Goal: Task Accomplishment & Management: Complete application form

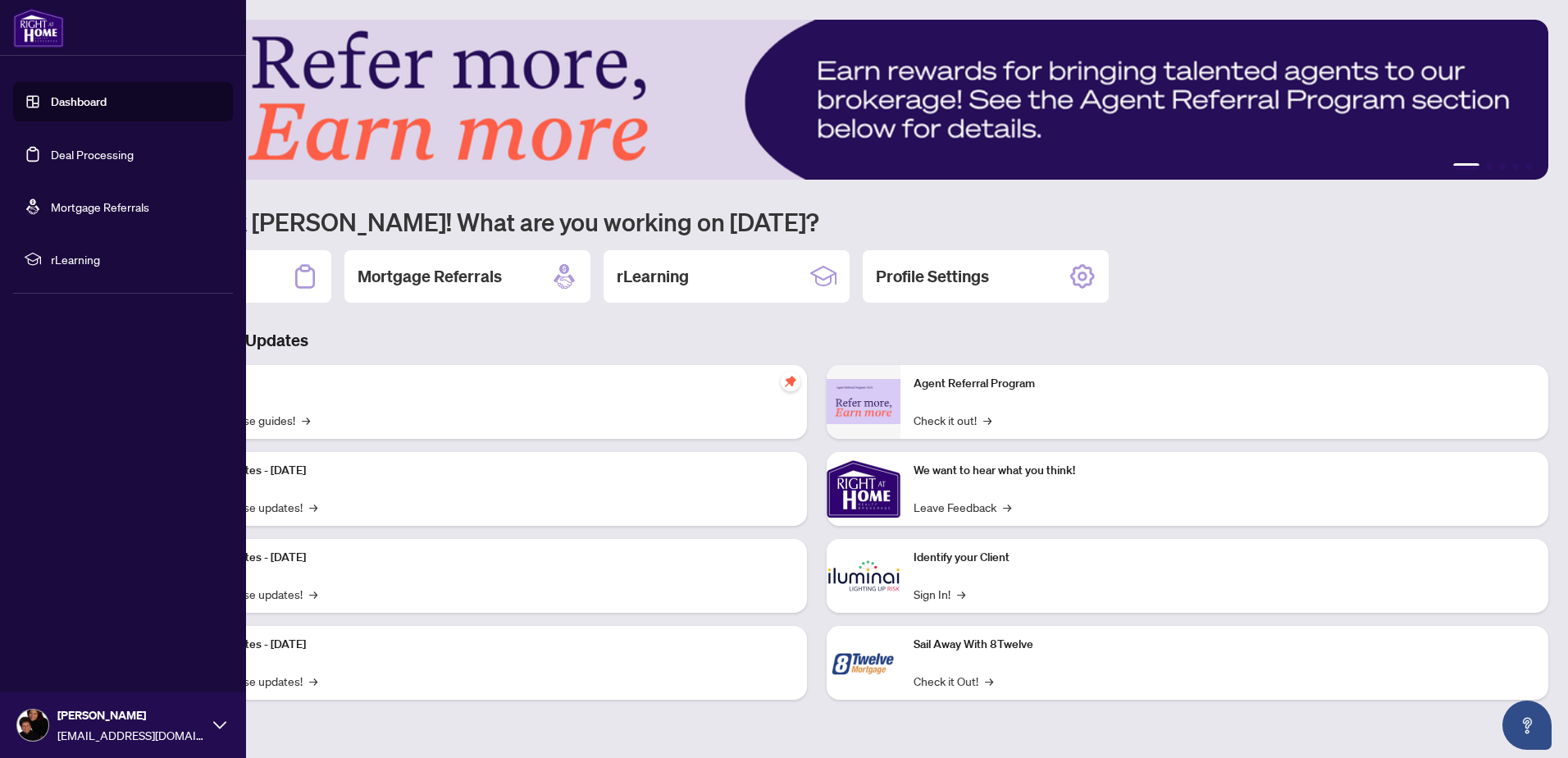
click at [67, 155] on link "Deal Processing" at bounding box center [92, 154] width 83 height 15
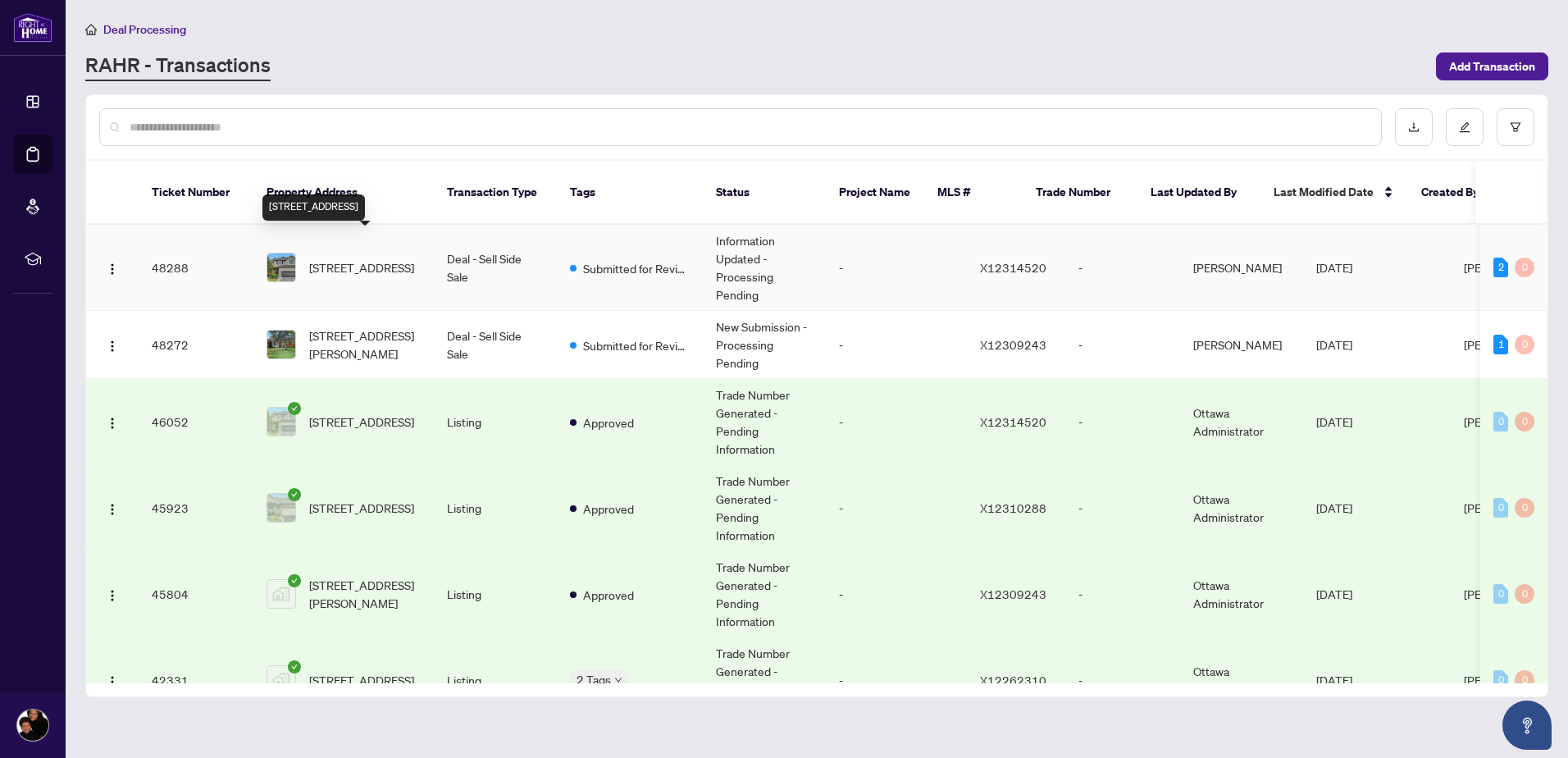
click at [346, 258] on span "[STREET_ADDRESS]" at bounding box center [361, 267] width 105 height 18
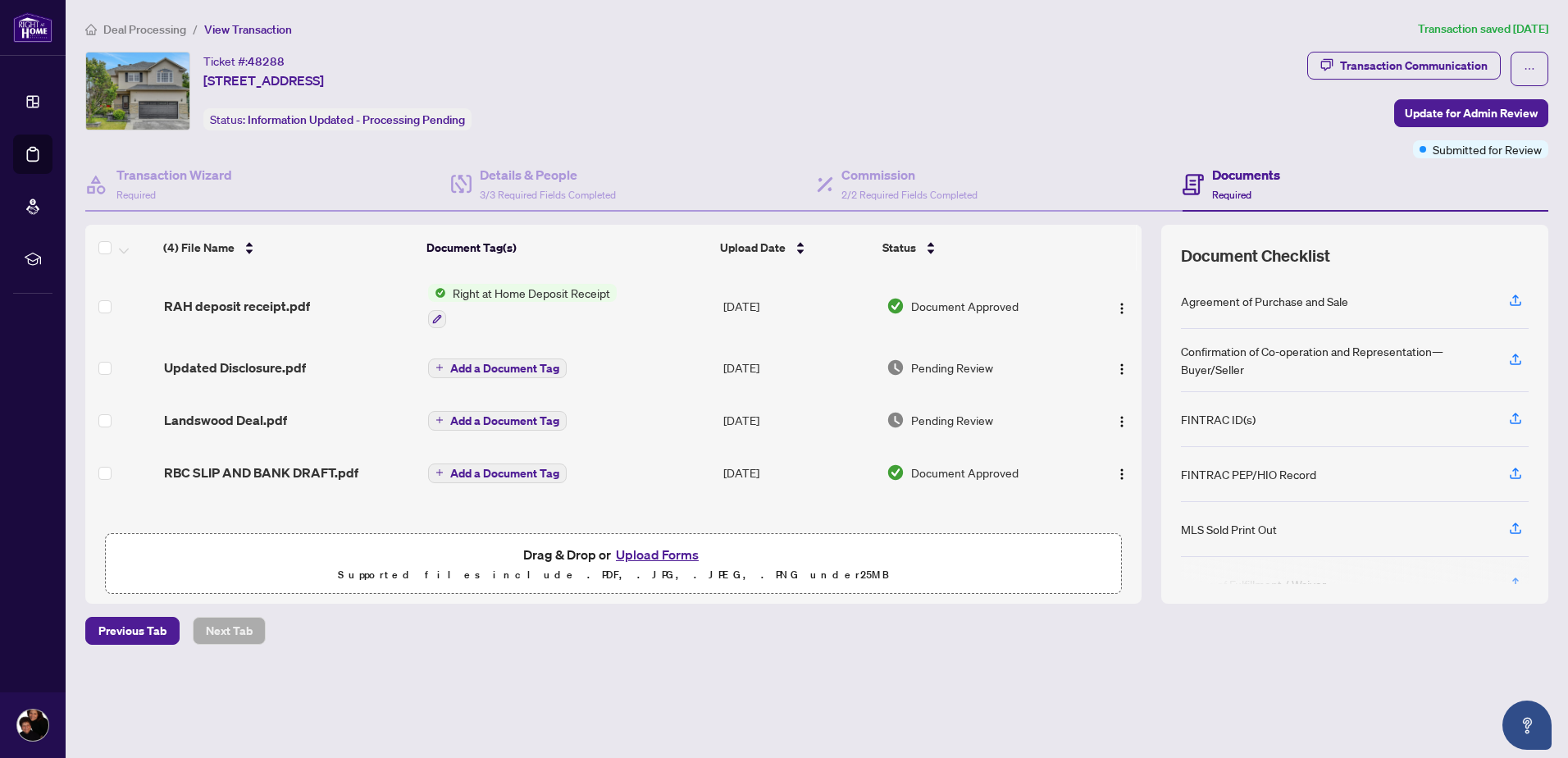
click at [644, 552] on button "Upload Forms" at bounding box center [657, 554] width 92 height 22
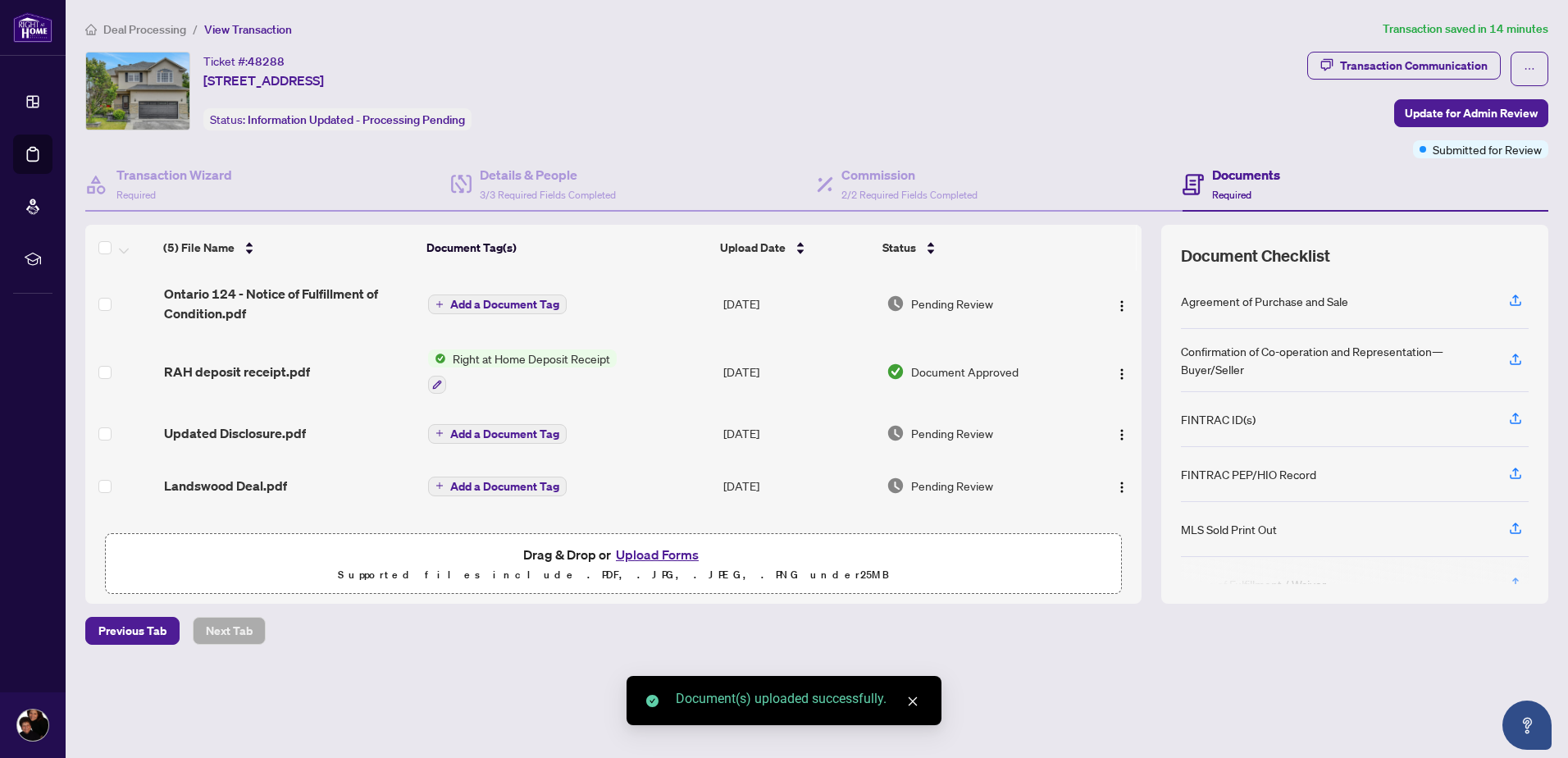
click at [663, 552] on button "Upload Forms" at bounding box center [657, 554] width 92 height 22
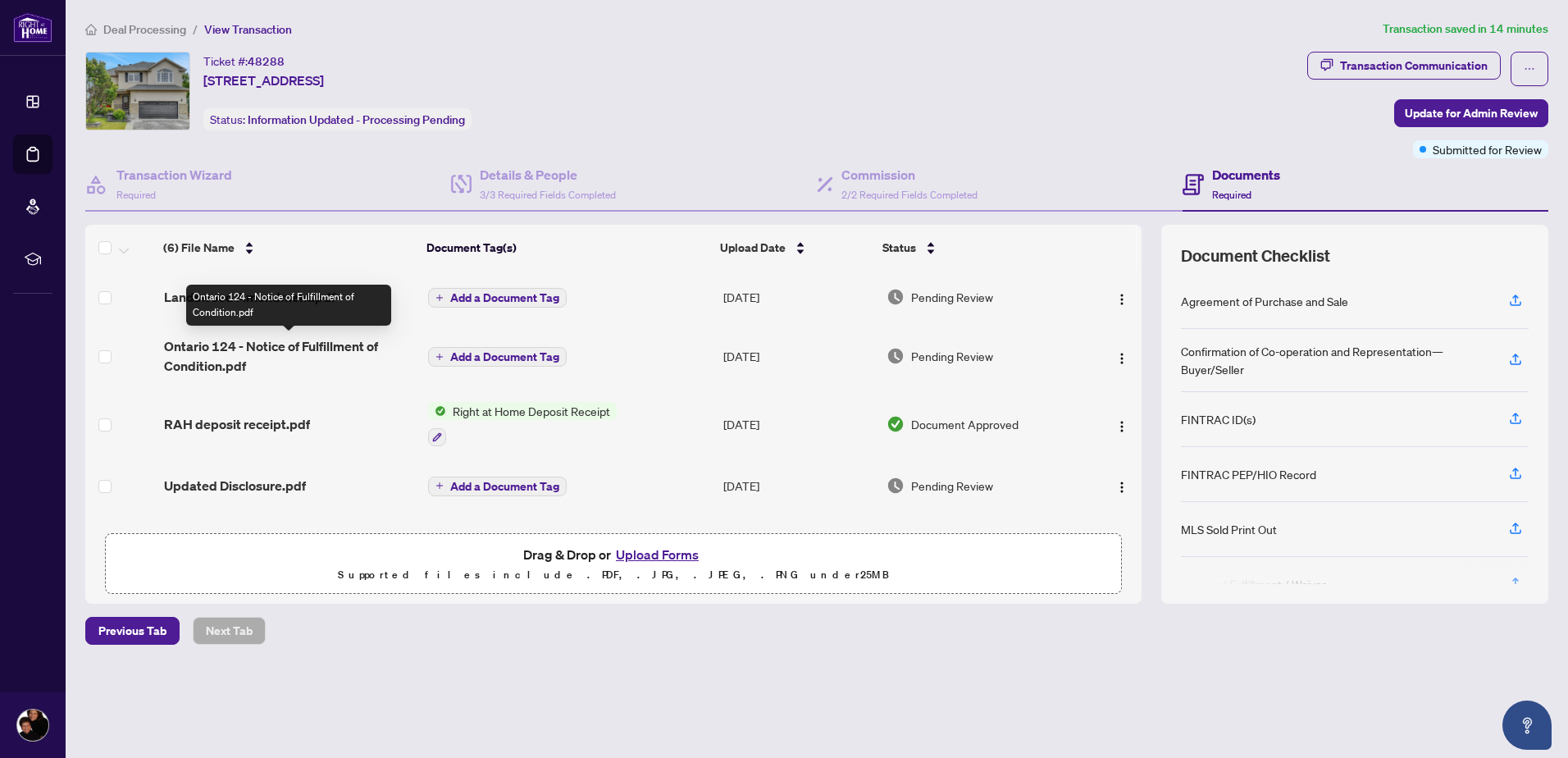
click at [291, 343] on span "Ontario 124 - Notice of Fulfillment of Condition.pdf" at bounding box center [289, 356] width 251 height 40
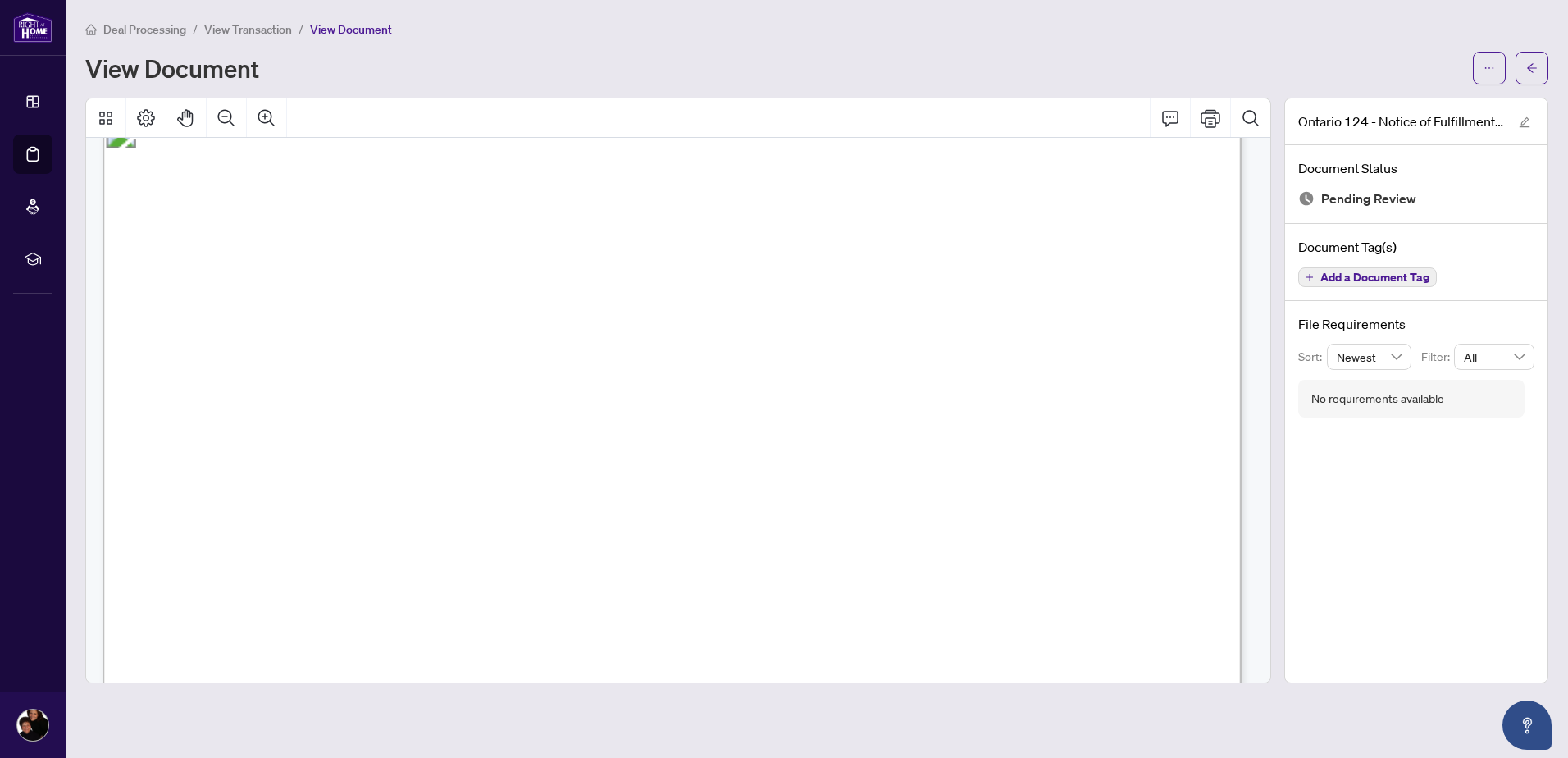
scroll to position [37, 0]
click at [1178, 119] on icon "Comment" at bounding box center [1170, 118] width 20 height 20
click at [1167, 119] on icon "Comment" at bounding box center [1170, 118] width 20 height 20
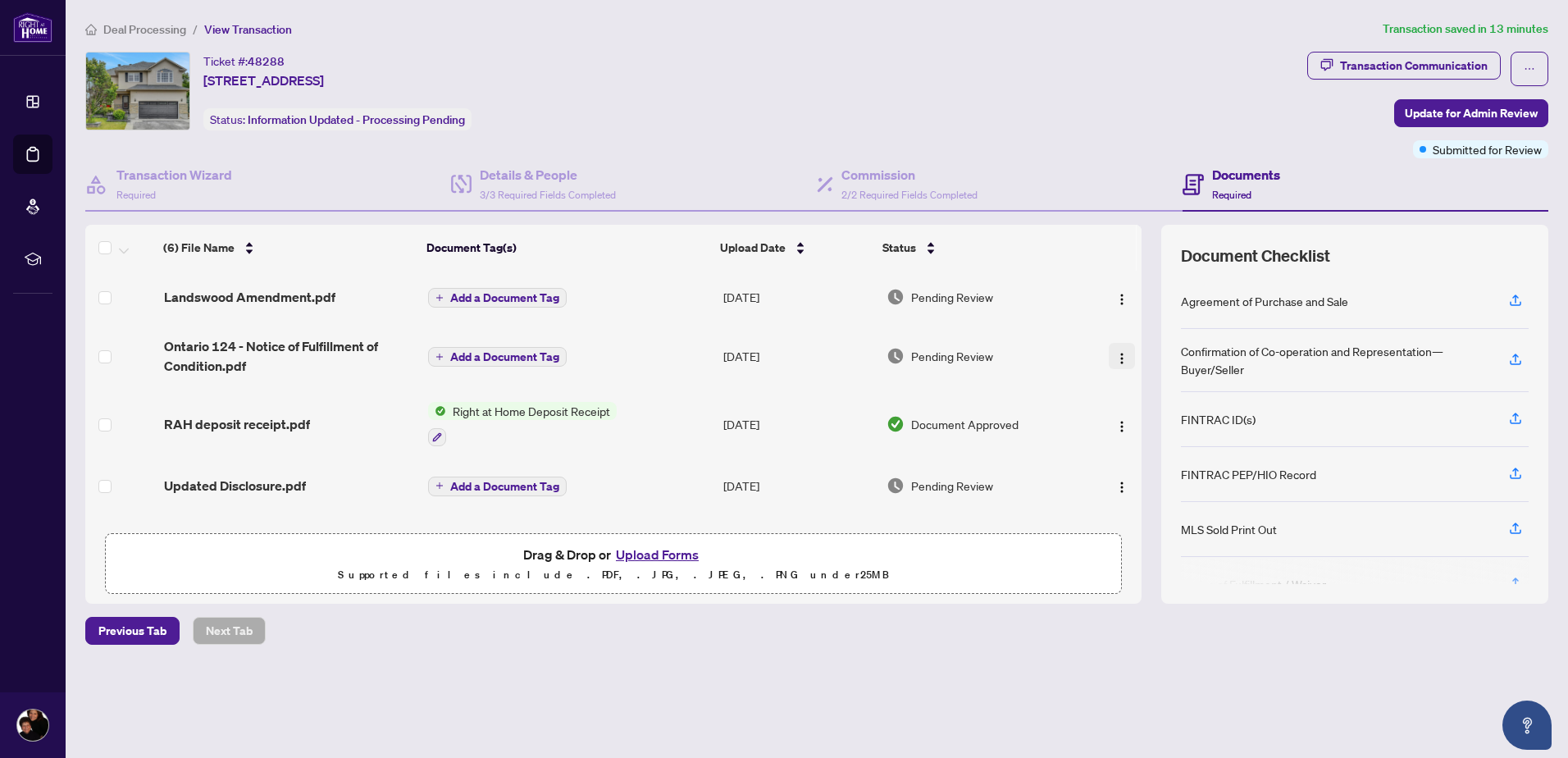
click at [1118, 355] on img "button" at bounding box center [1121, 358] width 13 height 13
click at [1000, 674] on div "Deal Processing / View Transaction Transaction saved in 13 minutes Ticket #: 48…" at bounding box center [816, 361] width 1476 height 683
click at [651, 556] on button "Upload Forms" at bounding box center [657, 554] width 92 height 22
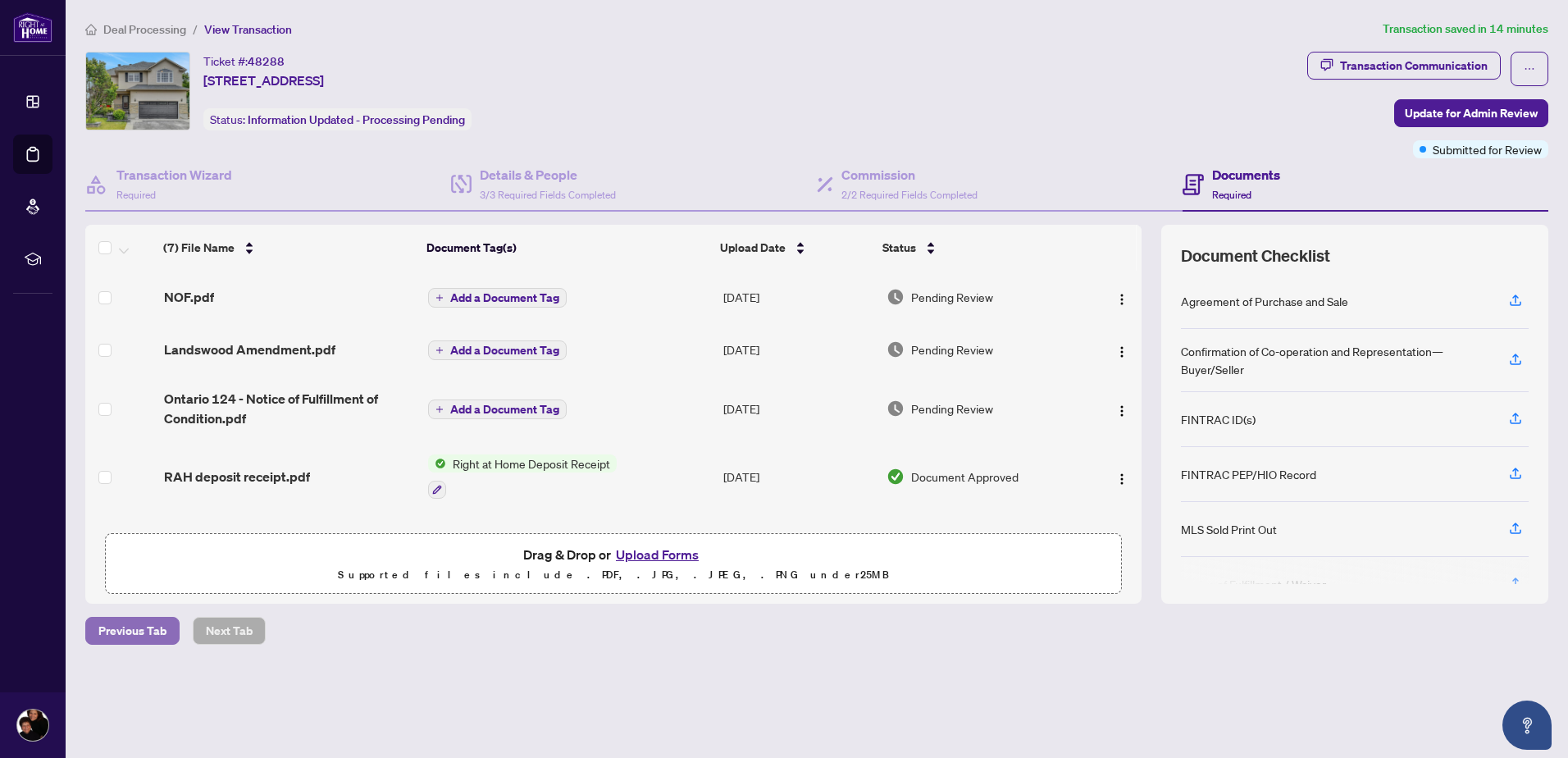
click at [143, 630] on span "Previous Tab" at bounding box center [132, 631] width 68 height 26
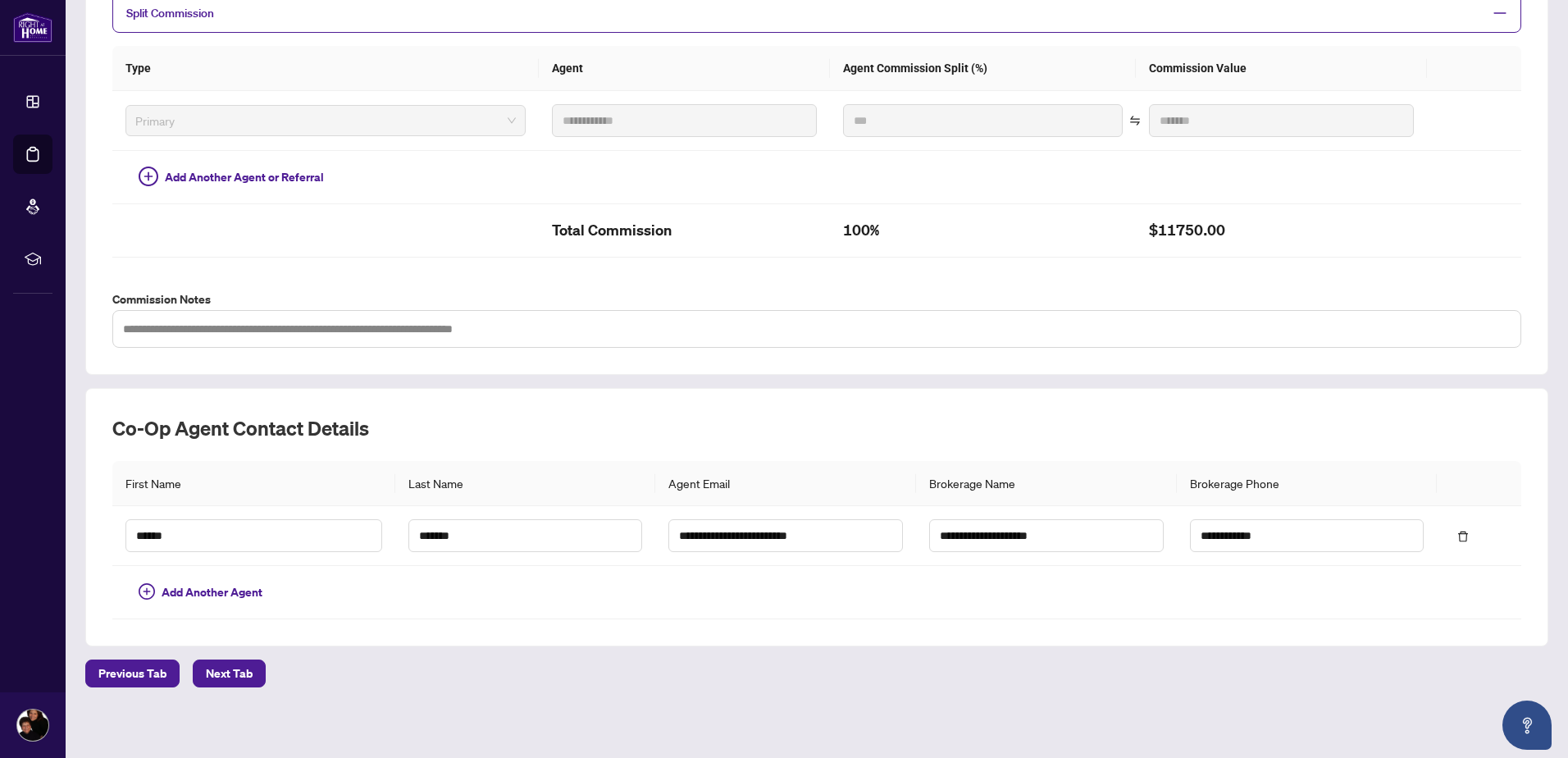
scroll to position [382, 0]
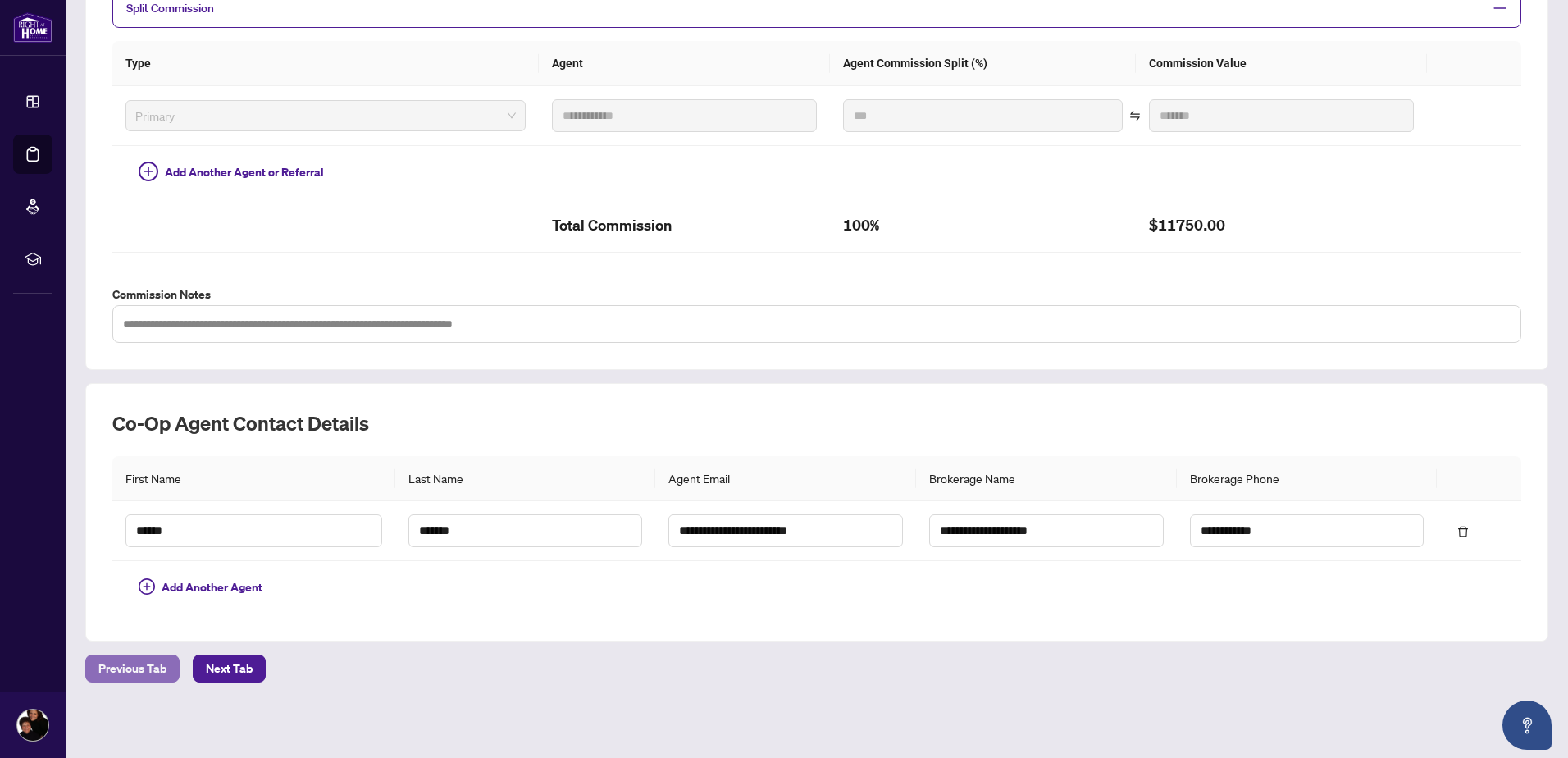
click at [162, 664] on span "Previous Tab" at bounding box center [132, 668] width 68 height 26
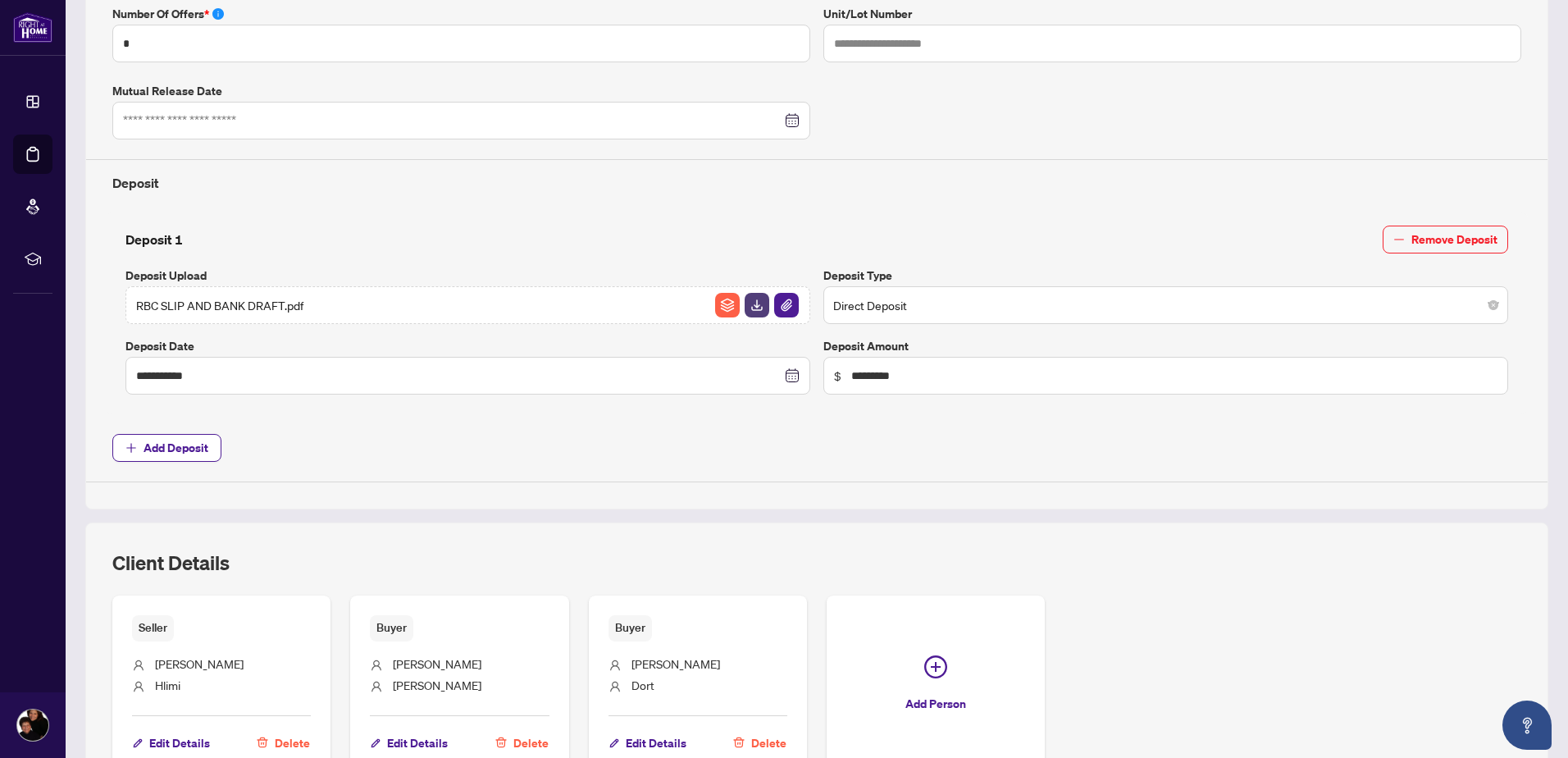
scroll to position [687, 0]
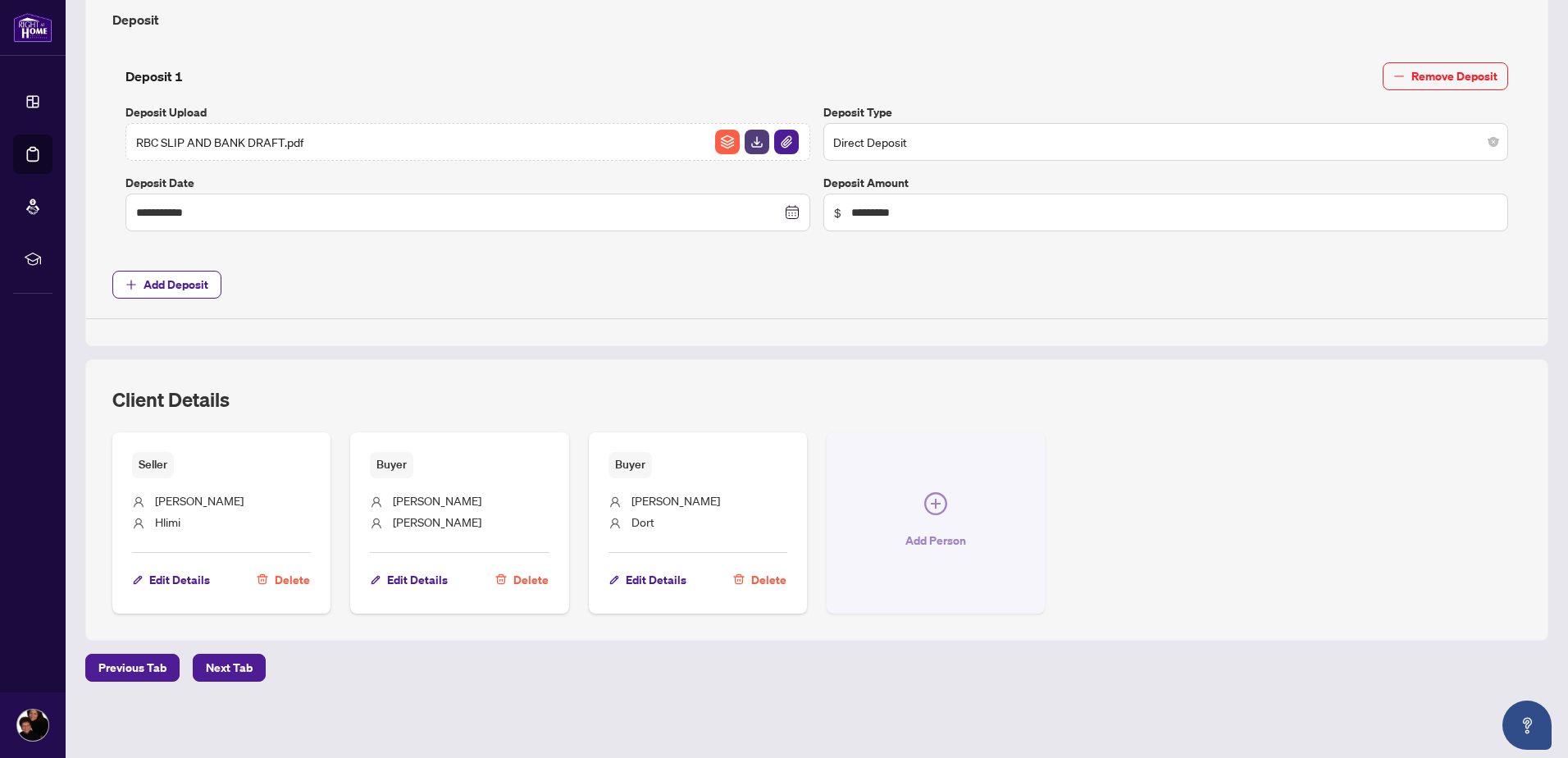
click at [920, 538] on span "Add Person" at bounding box center [936, 540] width 60 height 26
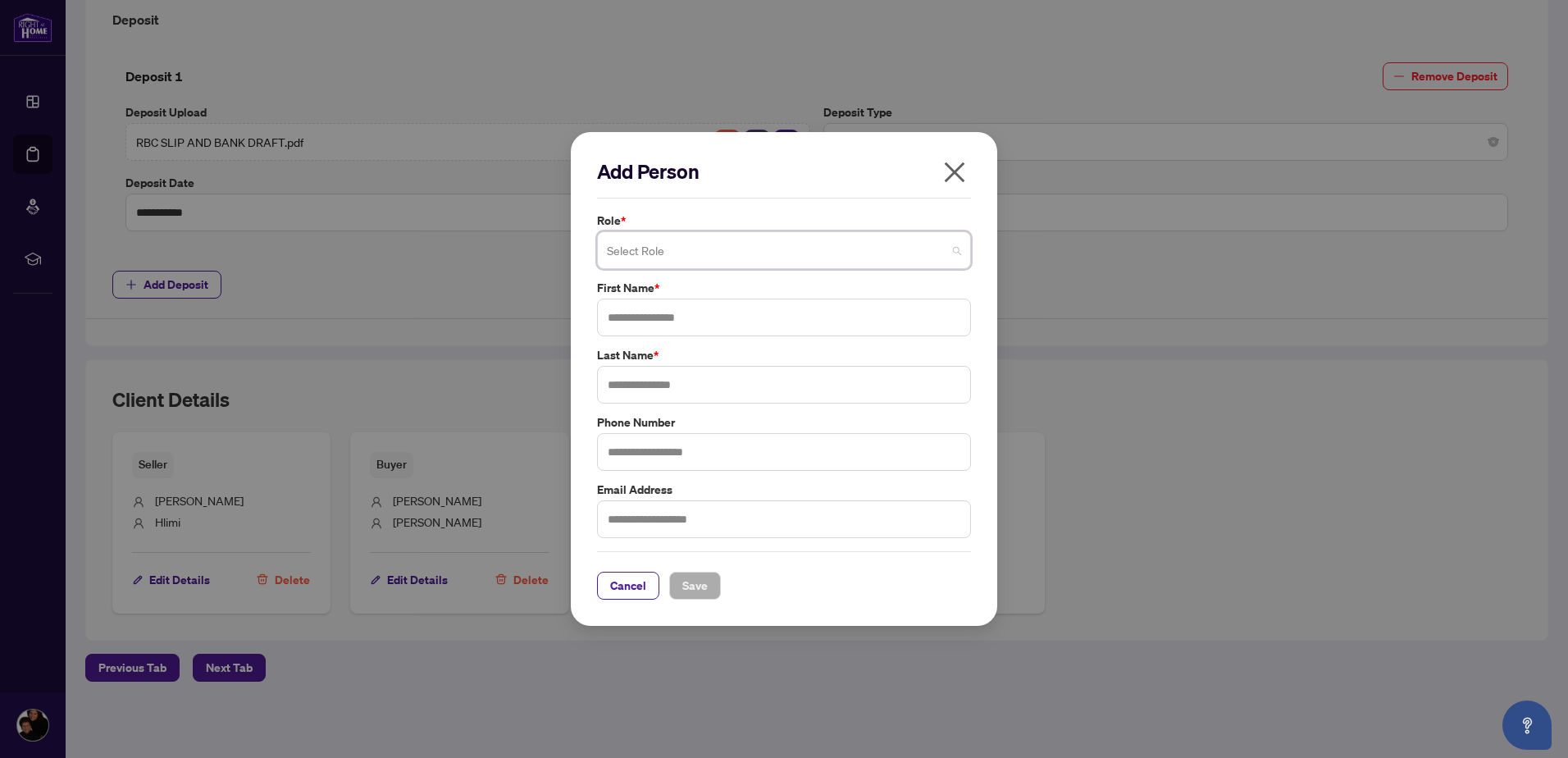
click at [702, 252] on input "search" at bounding box center [776, 252] width 340 height 36
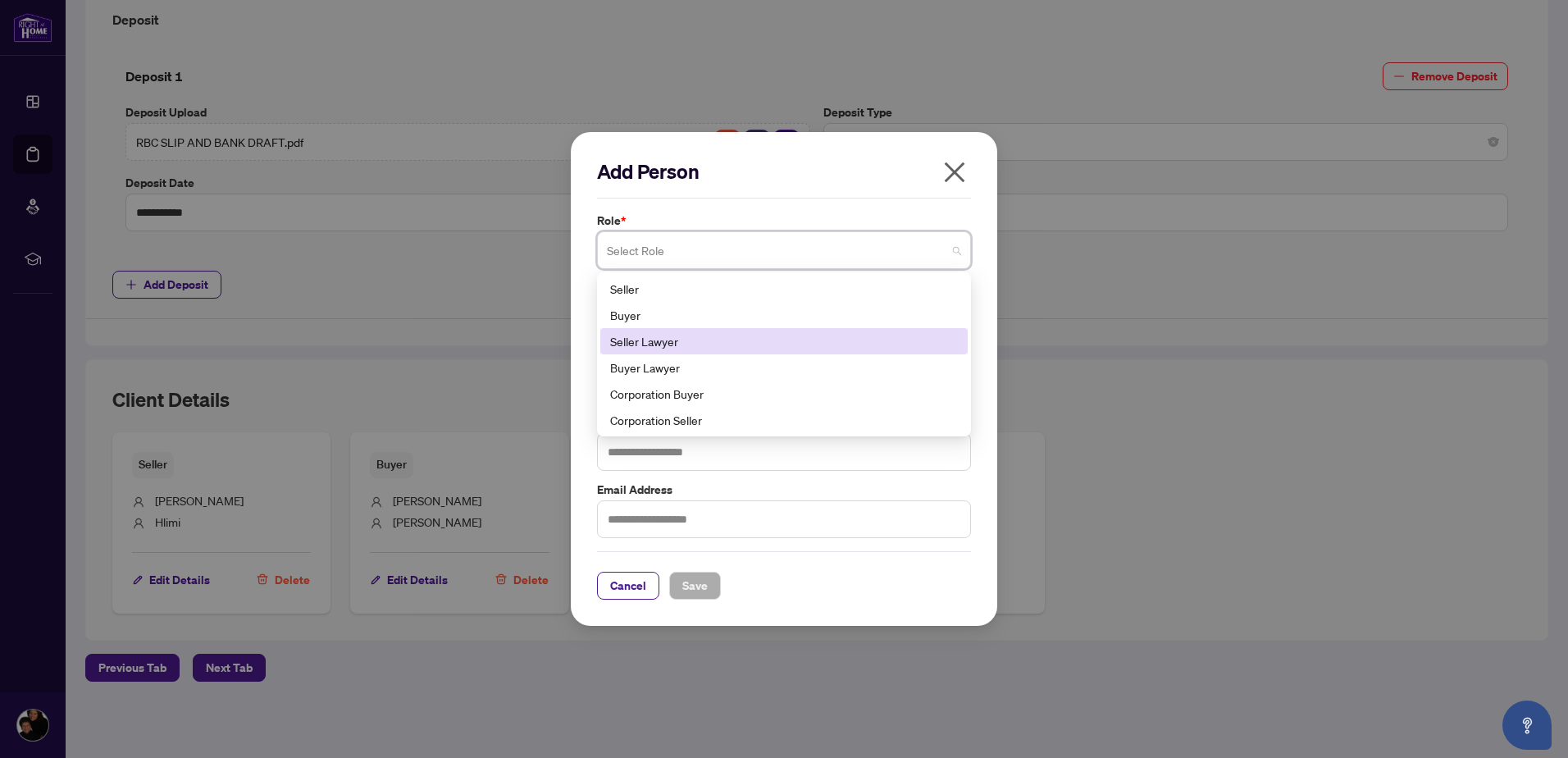
click at [664, 346] on div "Seller Lawyer" at bounding box center [784, 341] width 347 height 18
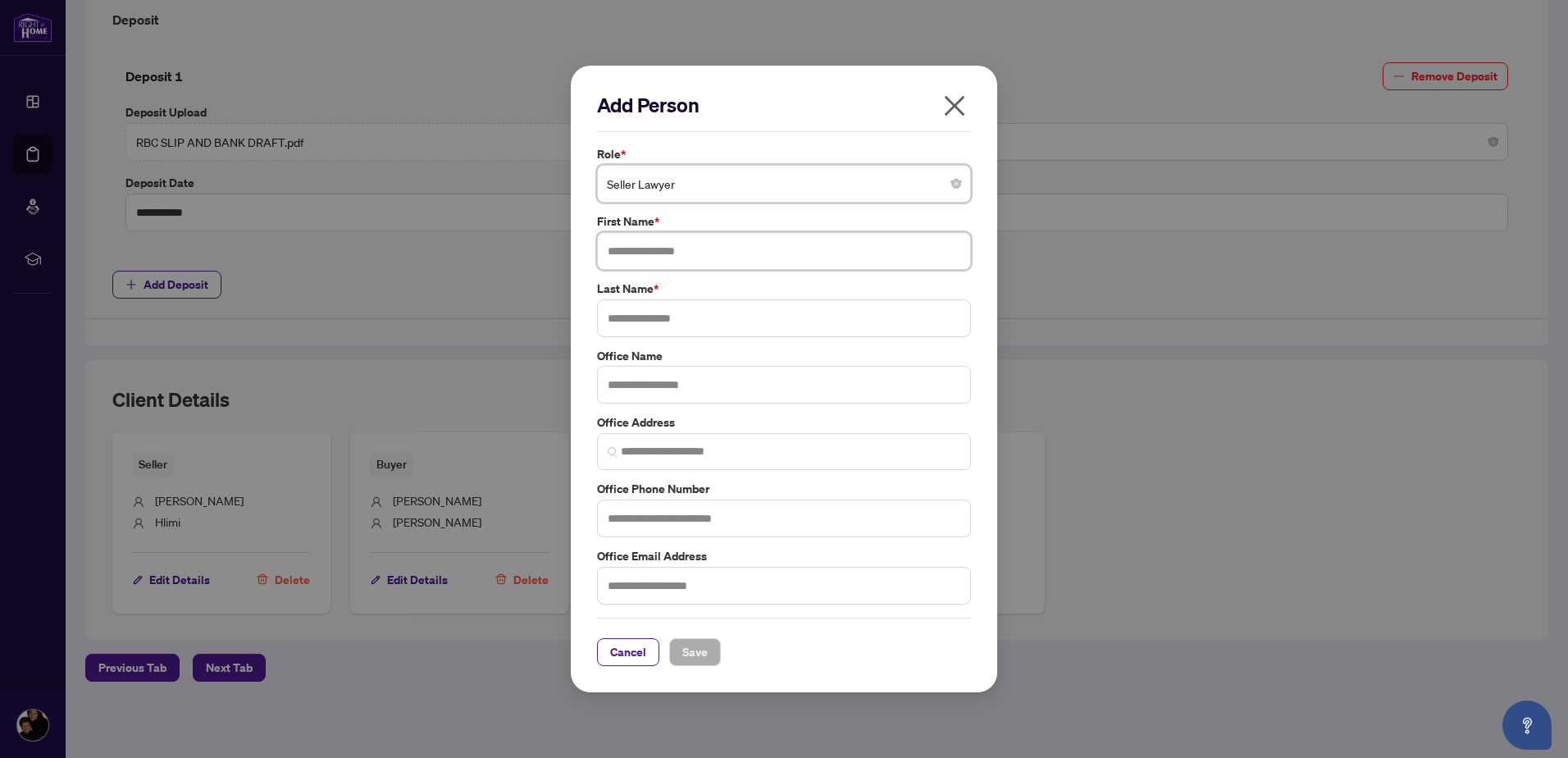
click at [618, 257] on input "text" at bounding box center [784, 252] width 374 height 38
type input "***"
click at [642, 327] on input "text" at bounding box center [784, 318] width 374 height 38
type input "******"
click at [663, 387] on input "text" at bounding box center [784, 385] width 374 height 38
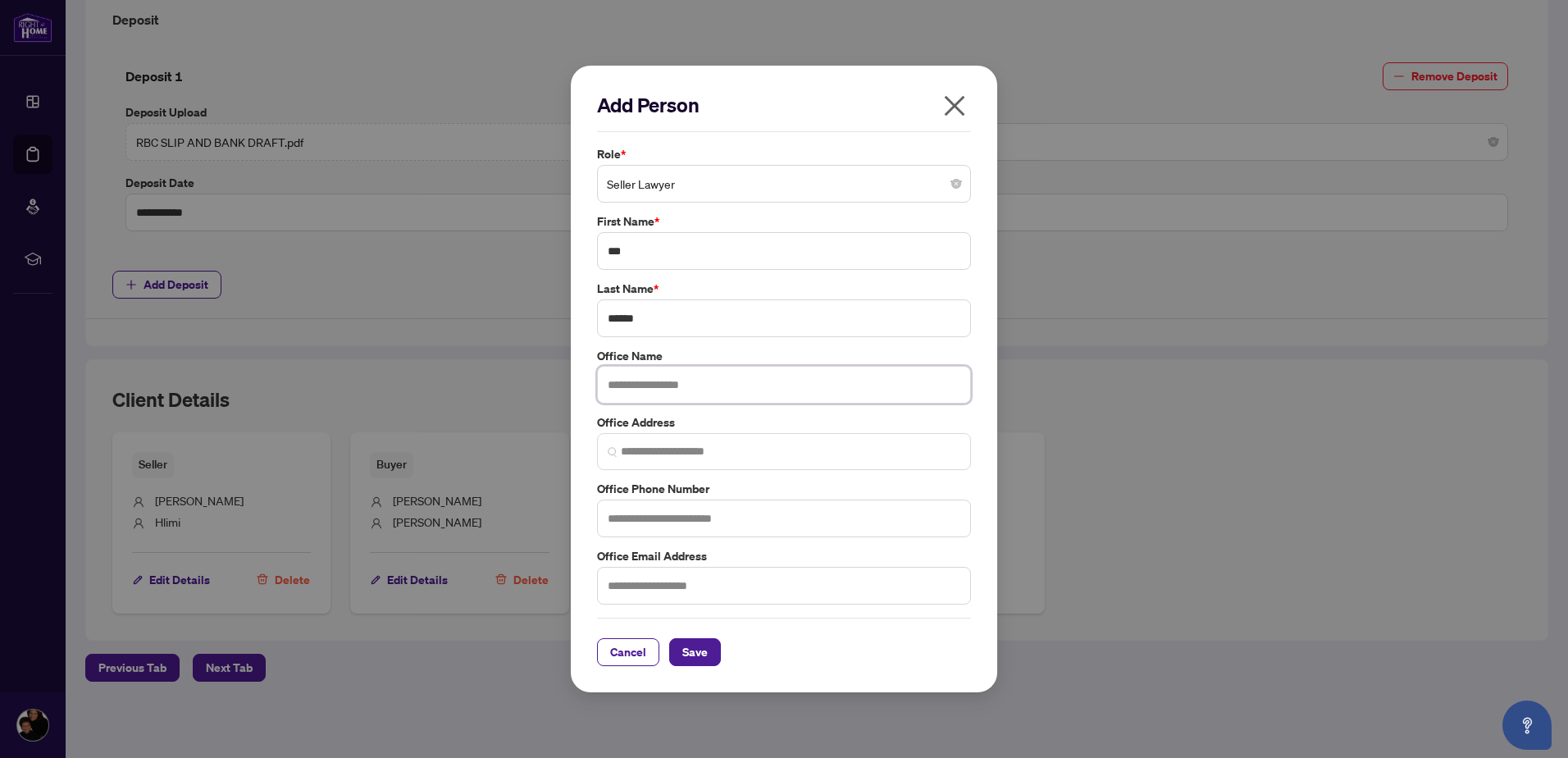
click at [624, 385] on input "text" at bounding box center [784, 385] width 374 height 38
paste input "**********"
type input "**********"
click at [618, 446] on span at bounding box center [784, 451] width 374 height 37
drag, startPoint x: 619, startPoint y: 452, endPoint x: 924, endPoint y: 451, distance: 305.0
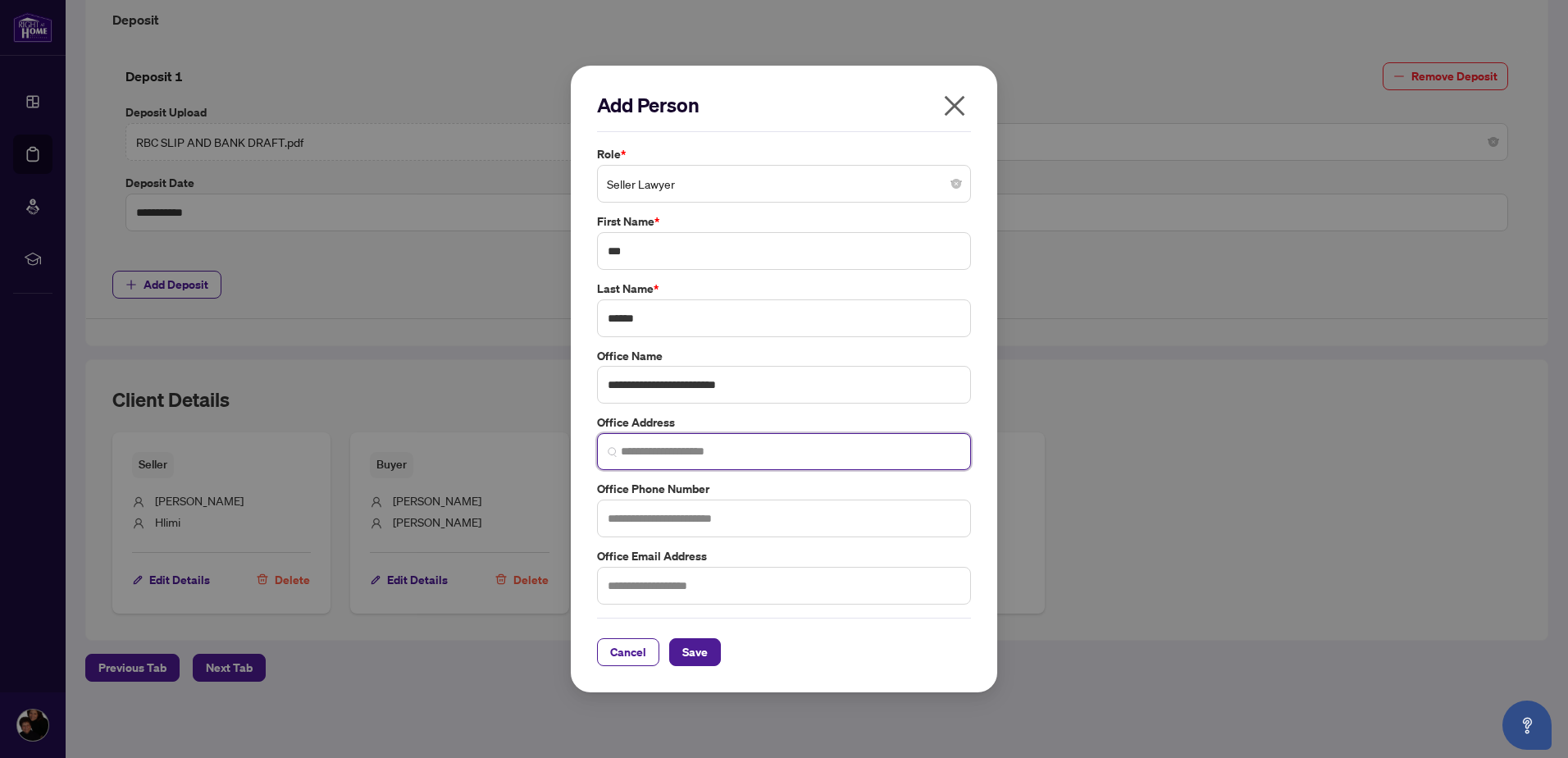
click at [924, 451] on input "search" at bounding box center [790, 451] width 340 height 17
drag, startPoint x: 607, startPoint y: 449, endPoint x: 707, endPoint y: 449, distance: 100.0
paste input "**********"
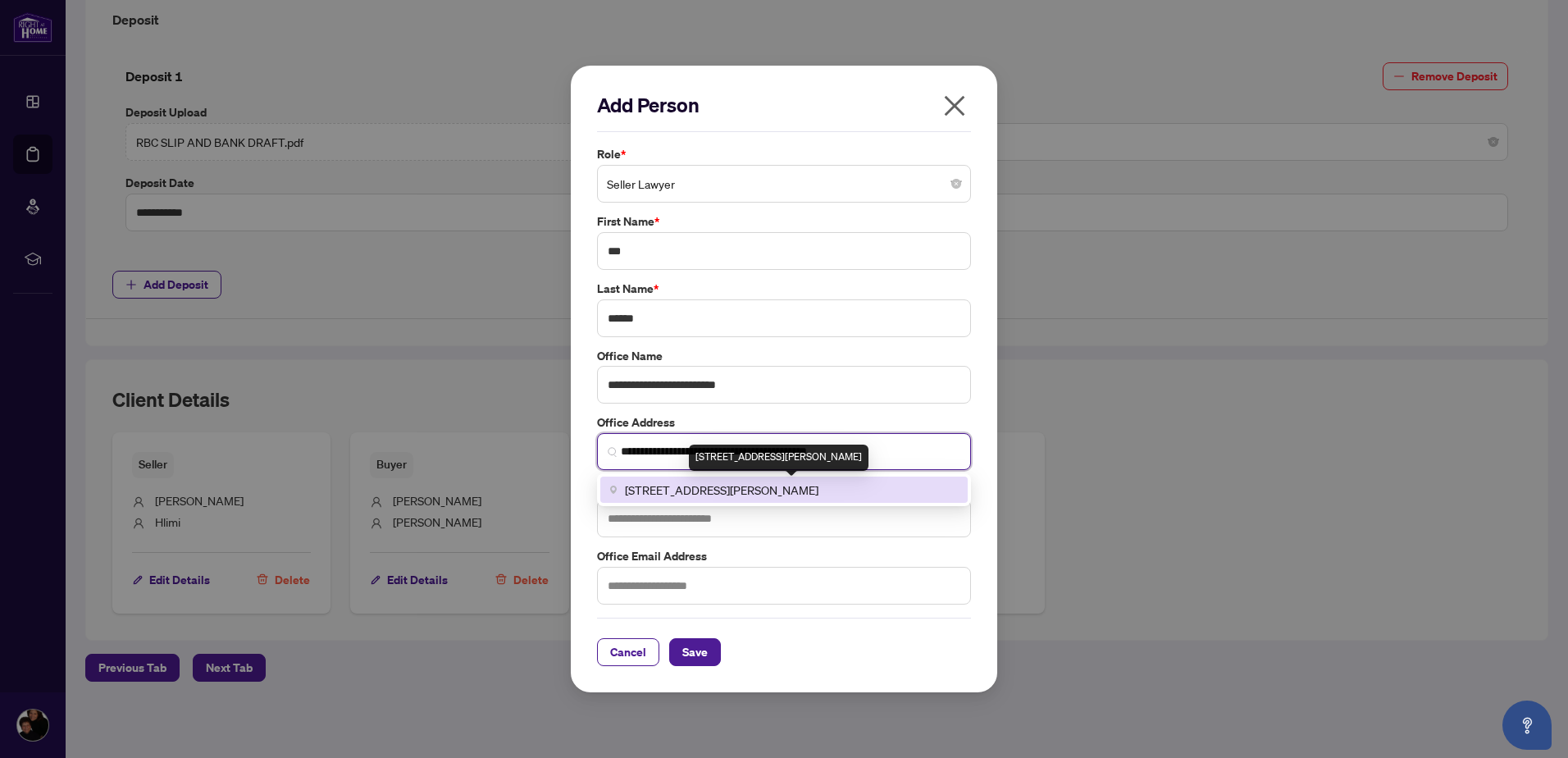
click at [692, 491] on span "[STREET_ADDRESS][PERSON_NAME]" at bounding box center [721, 489] width 194 height 18
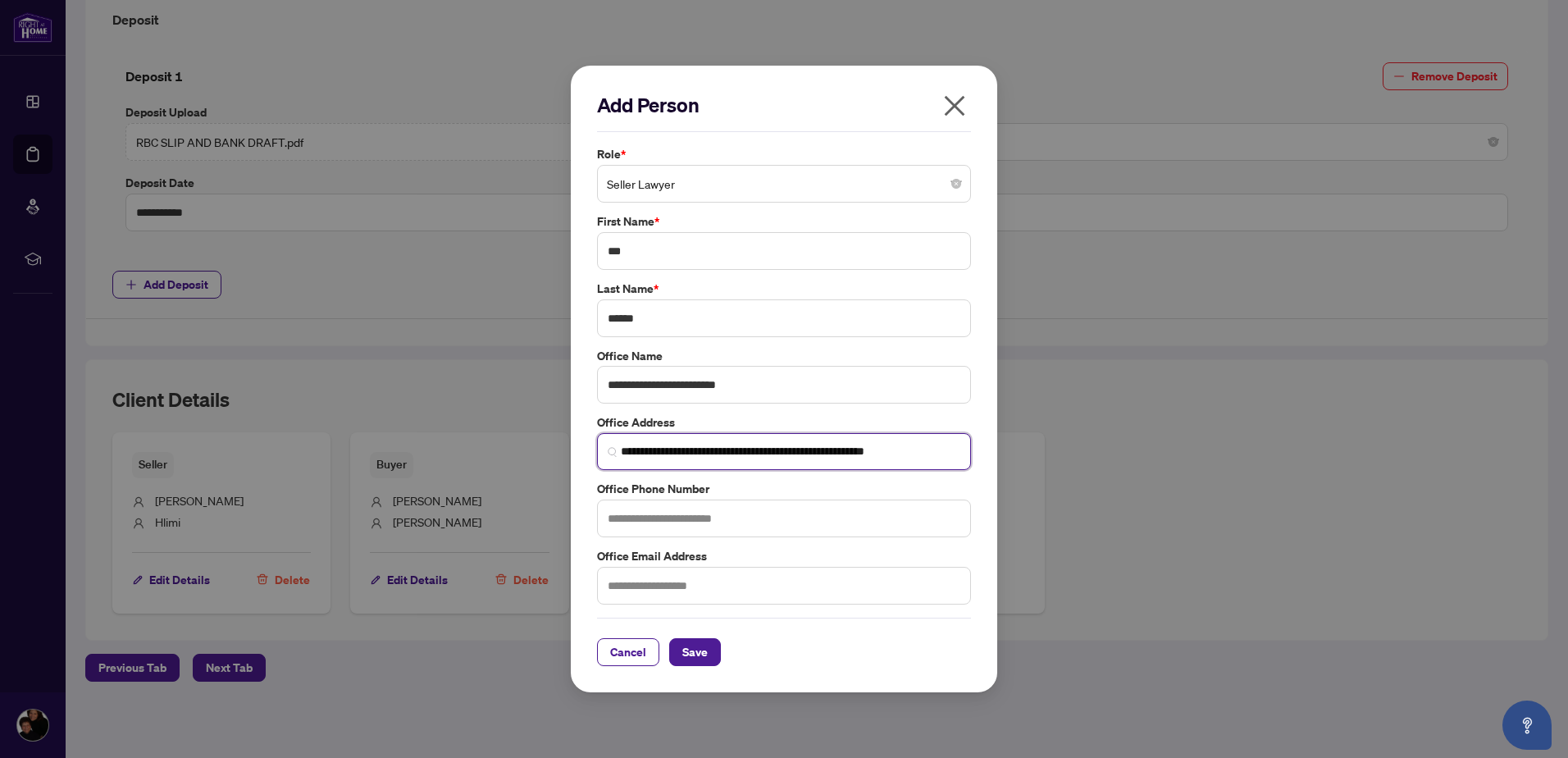
type input "**********"
click at [647, 519] on input "text" at bounding box center [784, 519] width 374 height 38
click at [618, 516] on input "text" at bounding box center [784, 519] width 374 height 38
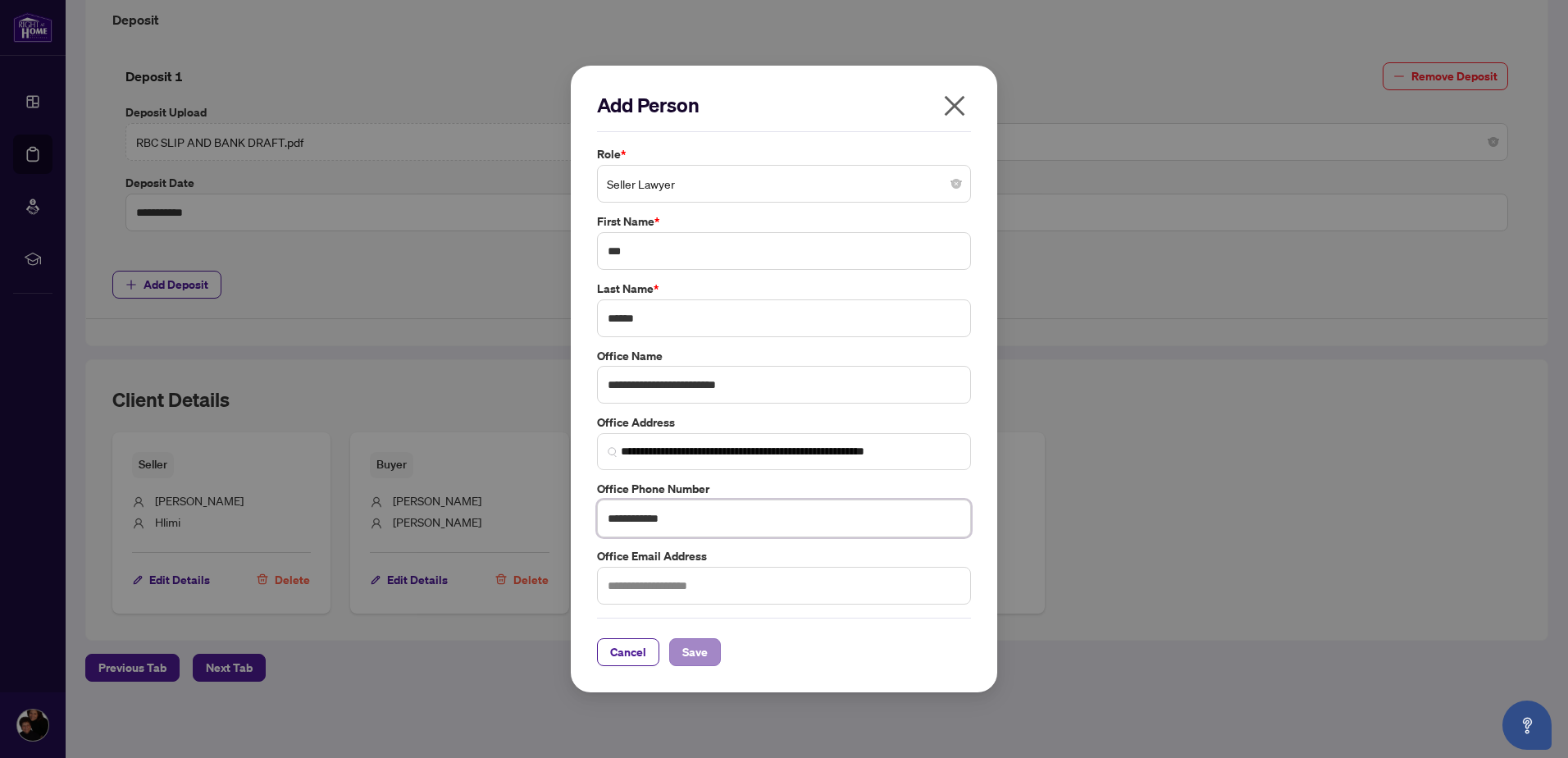
type input "**********"
click at [684, 652] on span "Save" at bounding box center [695, 652] width 25 height 26
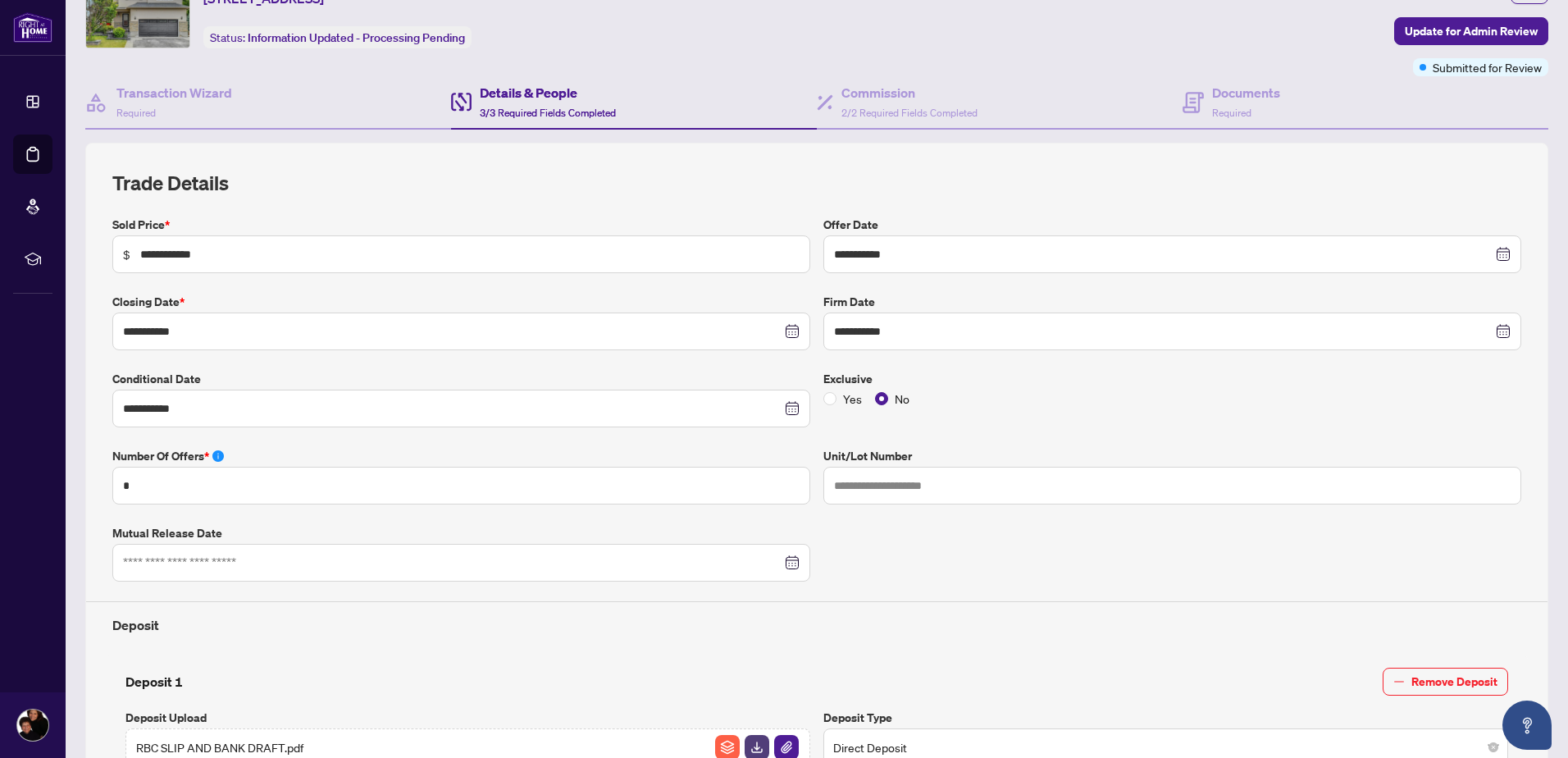
scroll to position [0, 0]
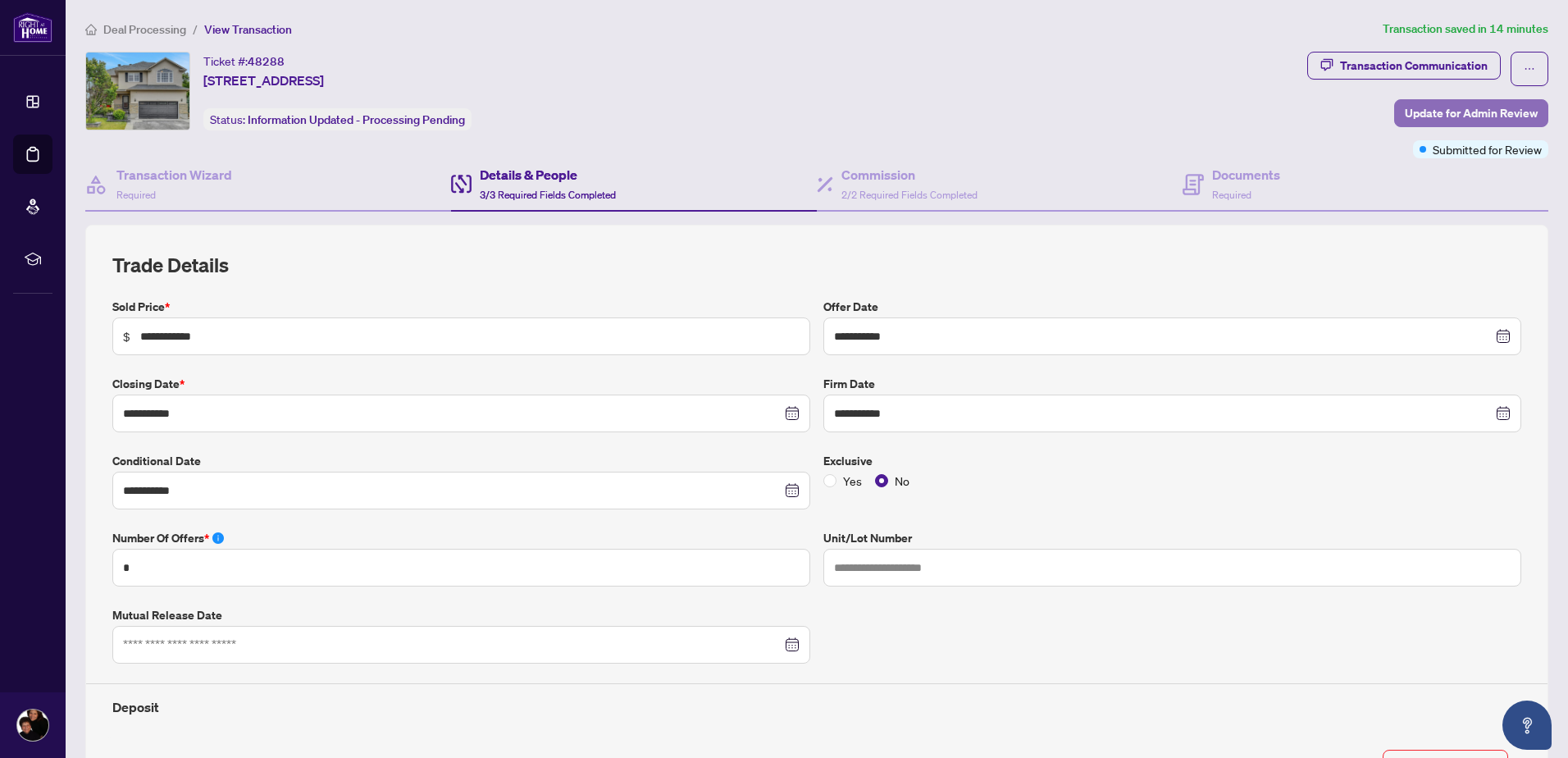
click at [1405, 111] on span "Update for Admin Review" at bounding box center [1471, 113] width 133 height 26
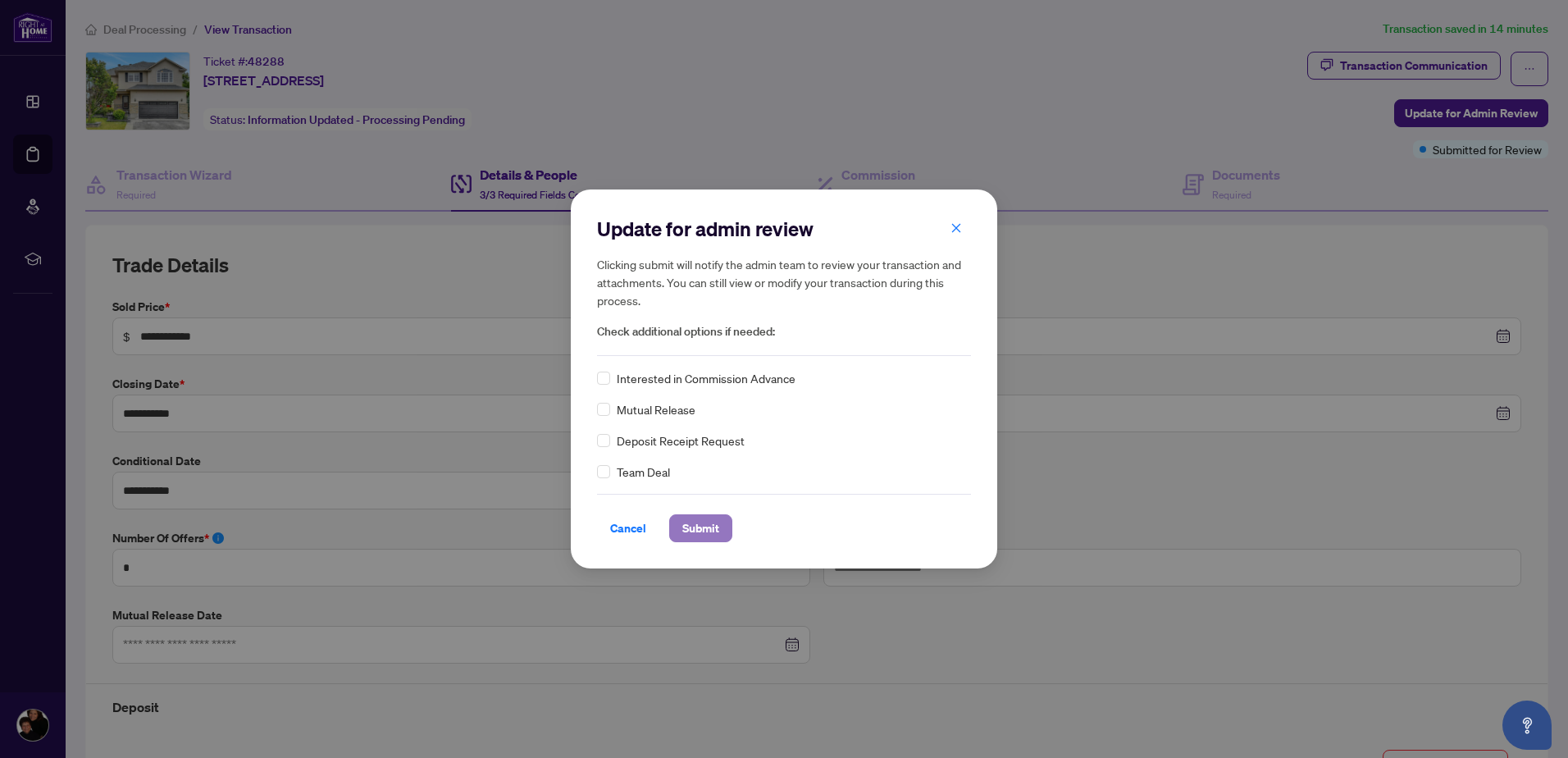
click at [701, 526] on span "Submit" at bounding box center [701, 528] width 37 height 26
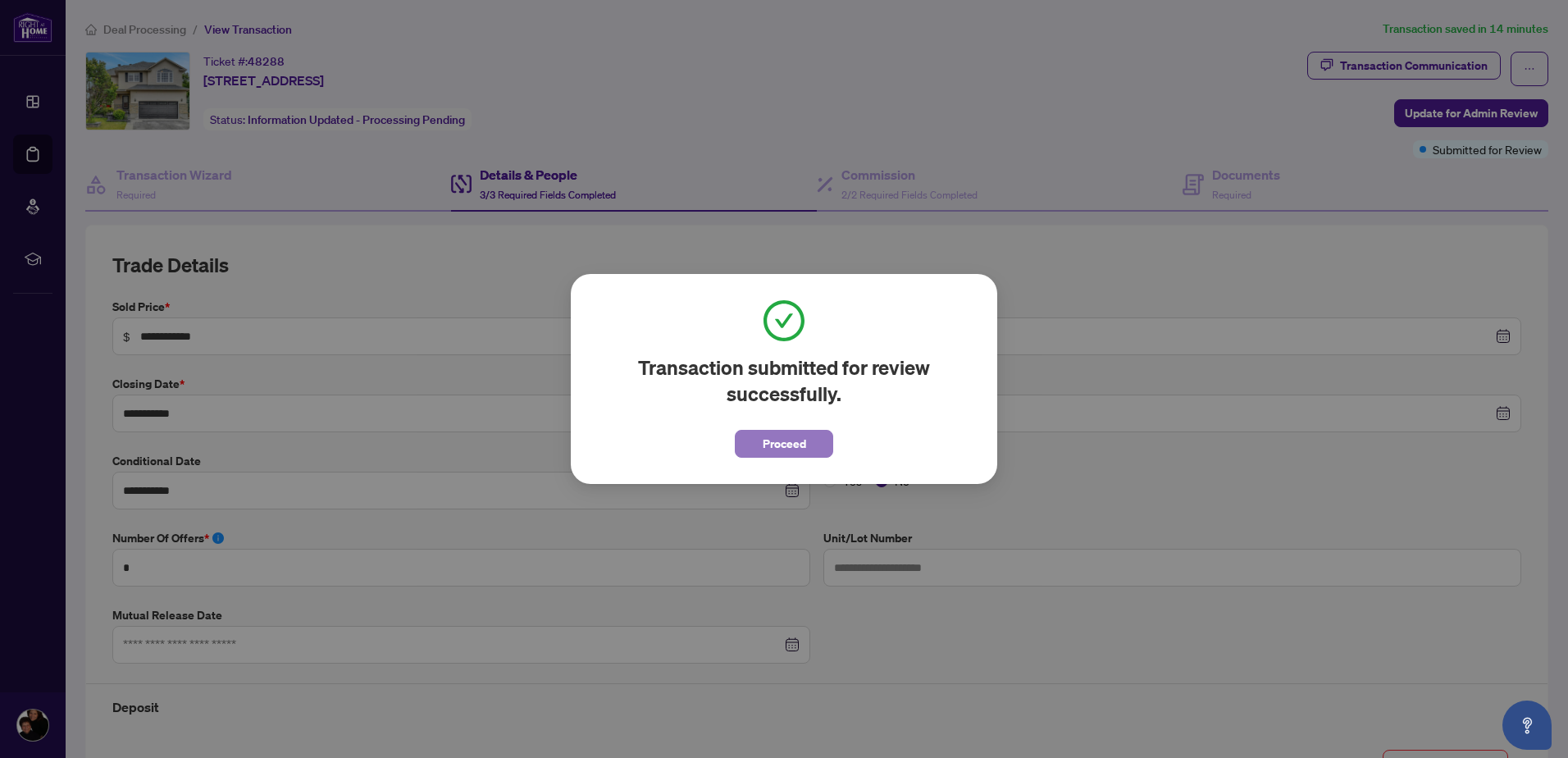
click at [783, 446] on span "Proceed" at bounding box center [784, 443] width 43 height 26
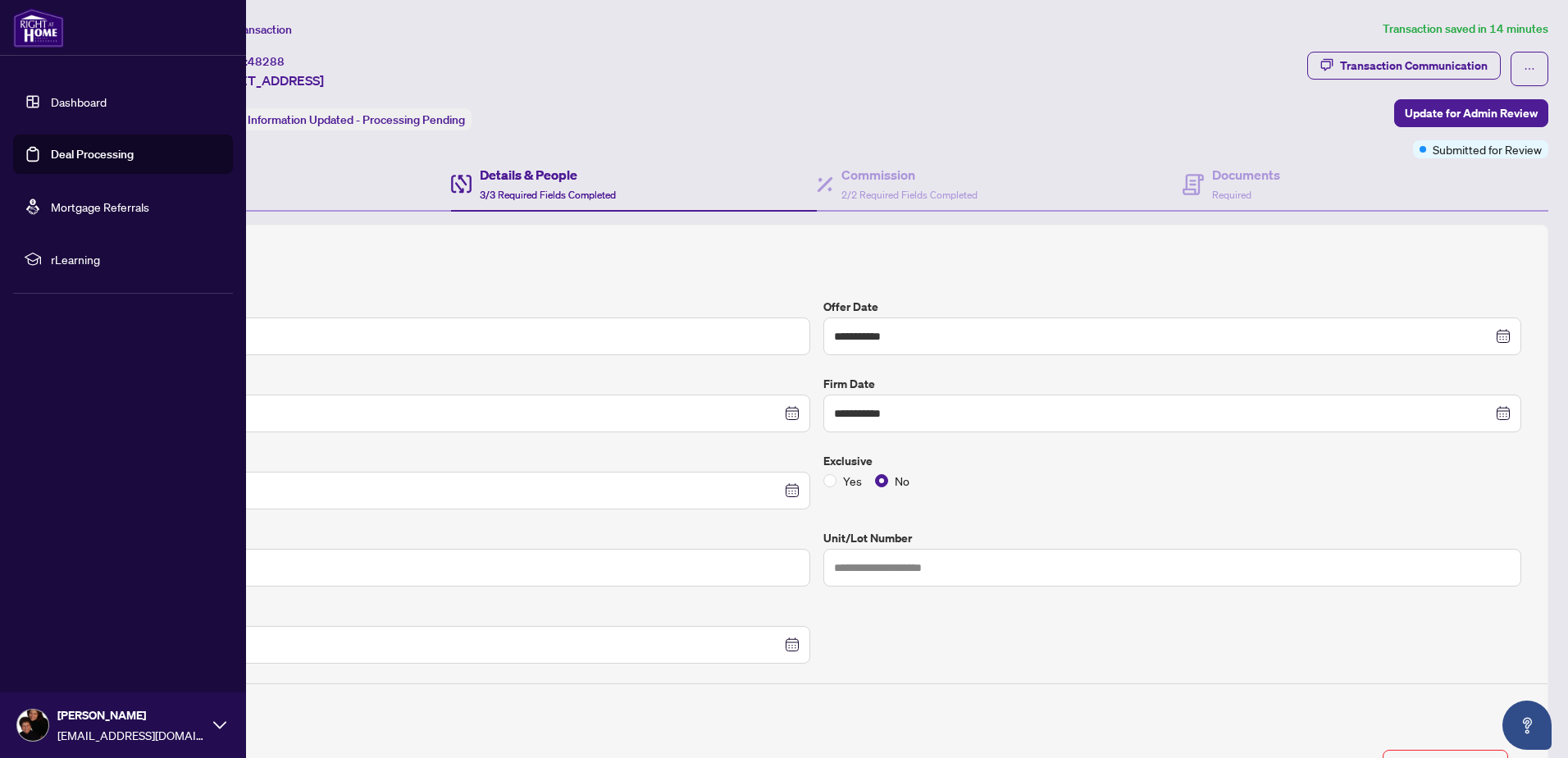
click at [73, 105] on link "Dashboard" at bounding box center [79, 101] width 56 height 15
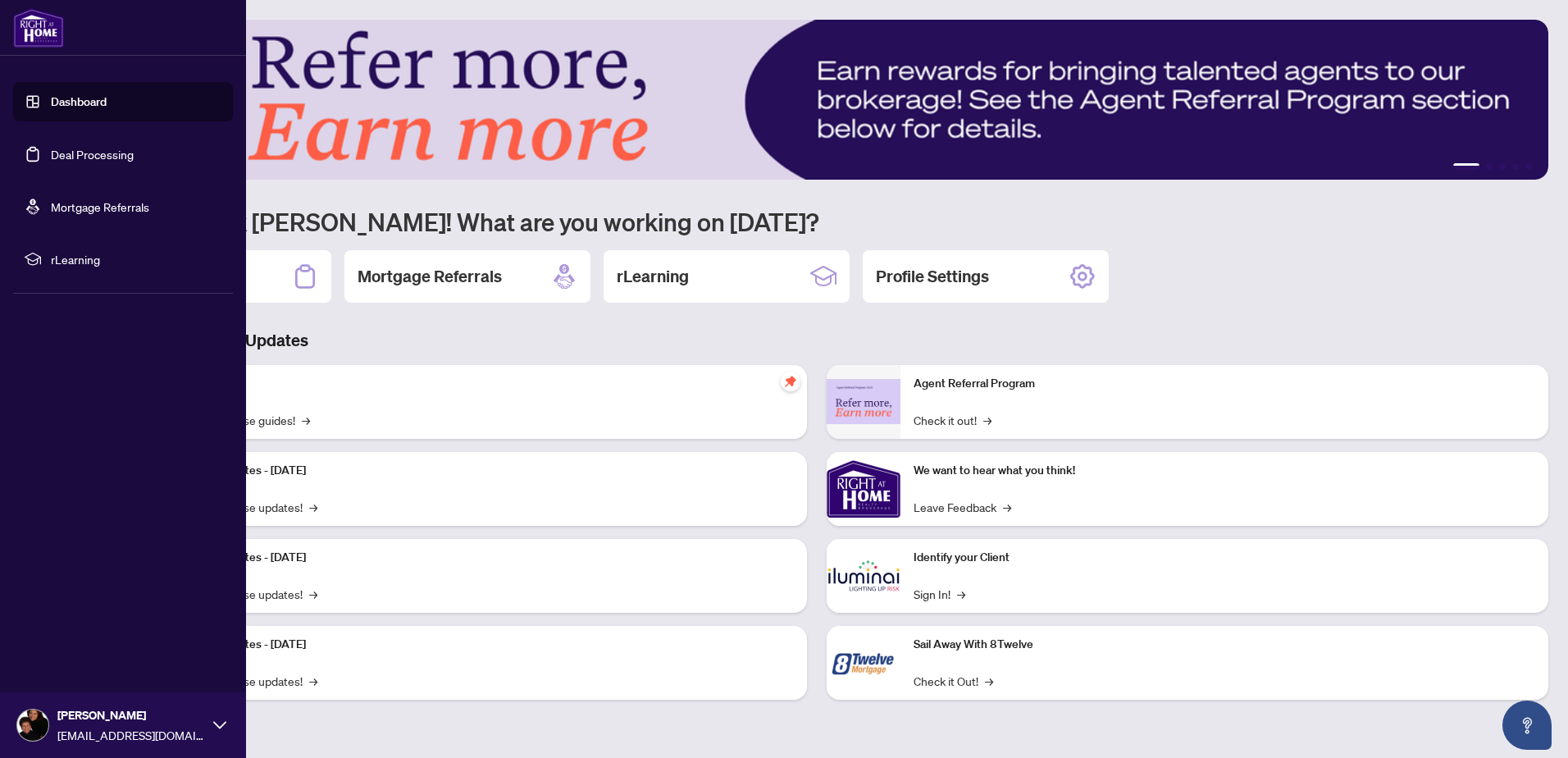
click at [57, 728] on span "[EMAIL_ADDRESS][DOMAIN_NAME]" at bounding box center [130, 735] width 148 height 18
click at [74, 630] on span "Logout" at bounding box center [66, 627] width 37 height 26
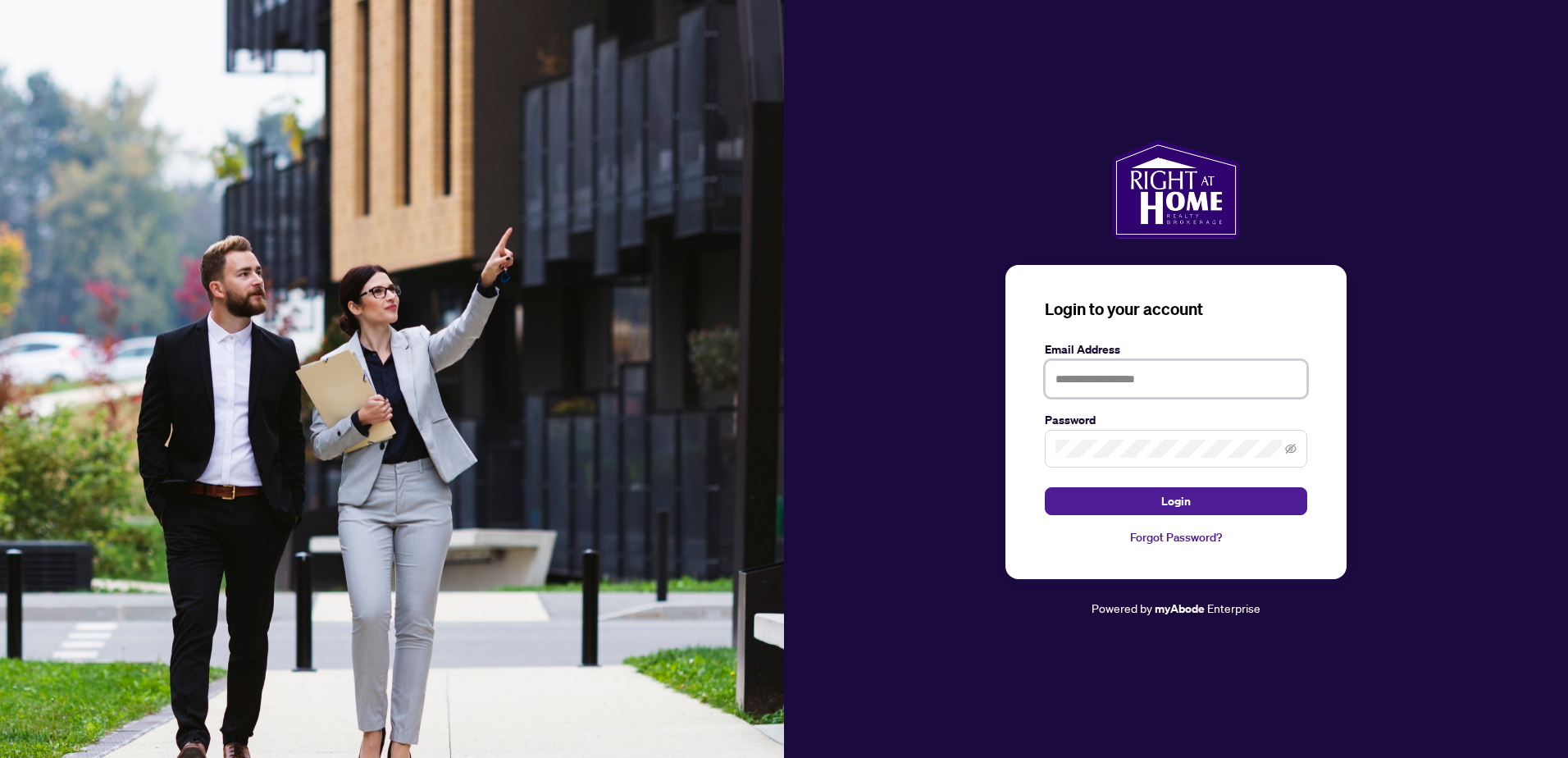
click at [1059, 365] on input "text" at bounding box center [1176, 379] width 263 height 38
type input "**********"
click at [1105, 508] on button "Login" at bounding box center [1176, 501] width 263 height 28
